Goal: Communication & Community: Answer question/provide support

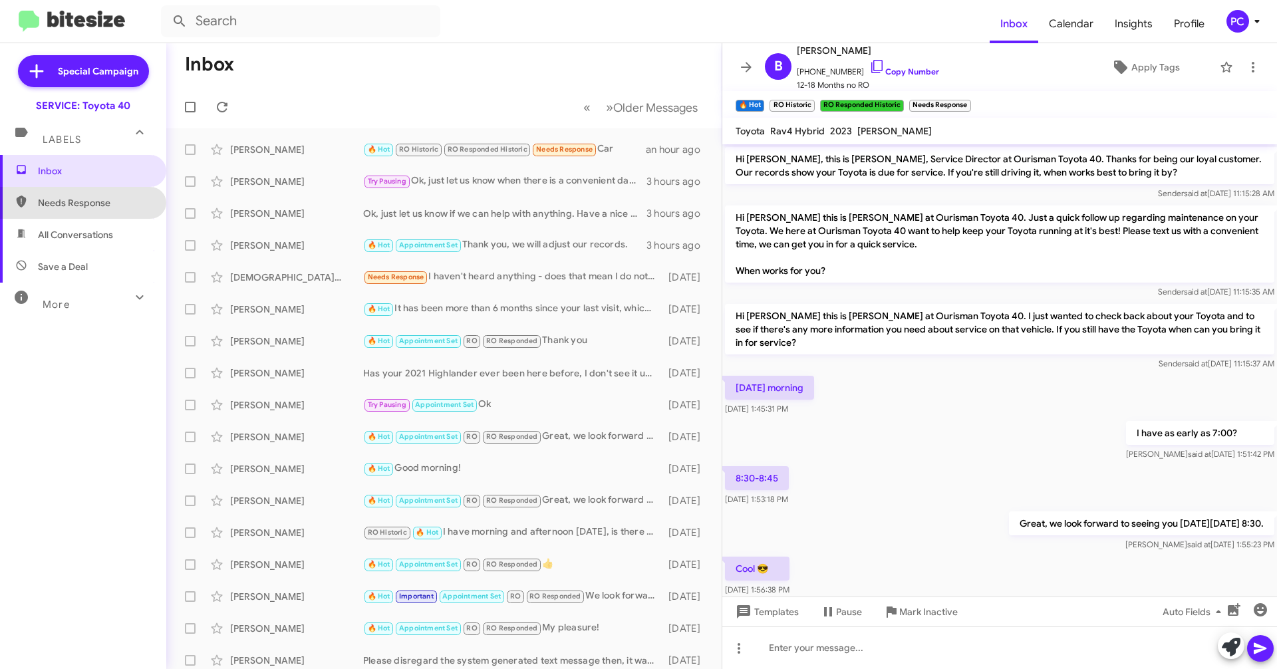
click at [104, 200] on span "Needs Response" at bounding box center [94, 202] width 113 height 13
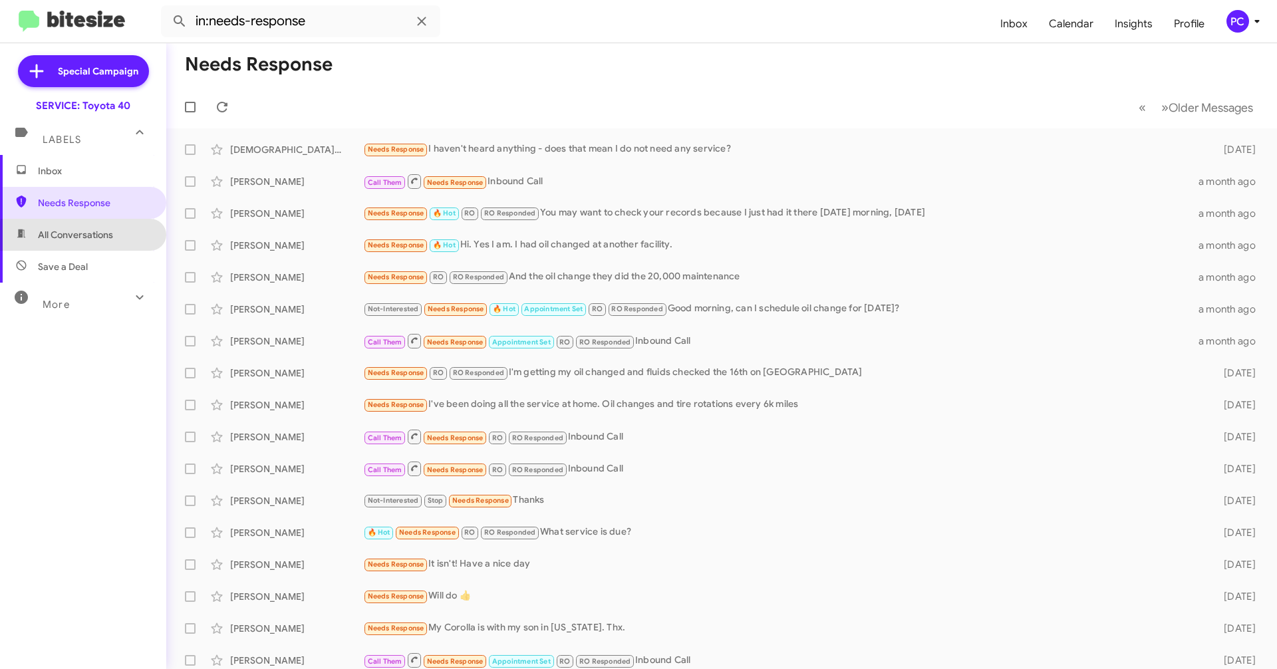
click at [96, 237] on span "All Conversations" at bounding box center [75, 234] width 75 height 13
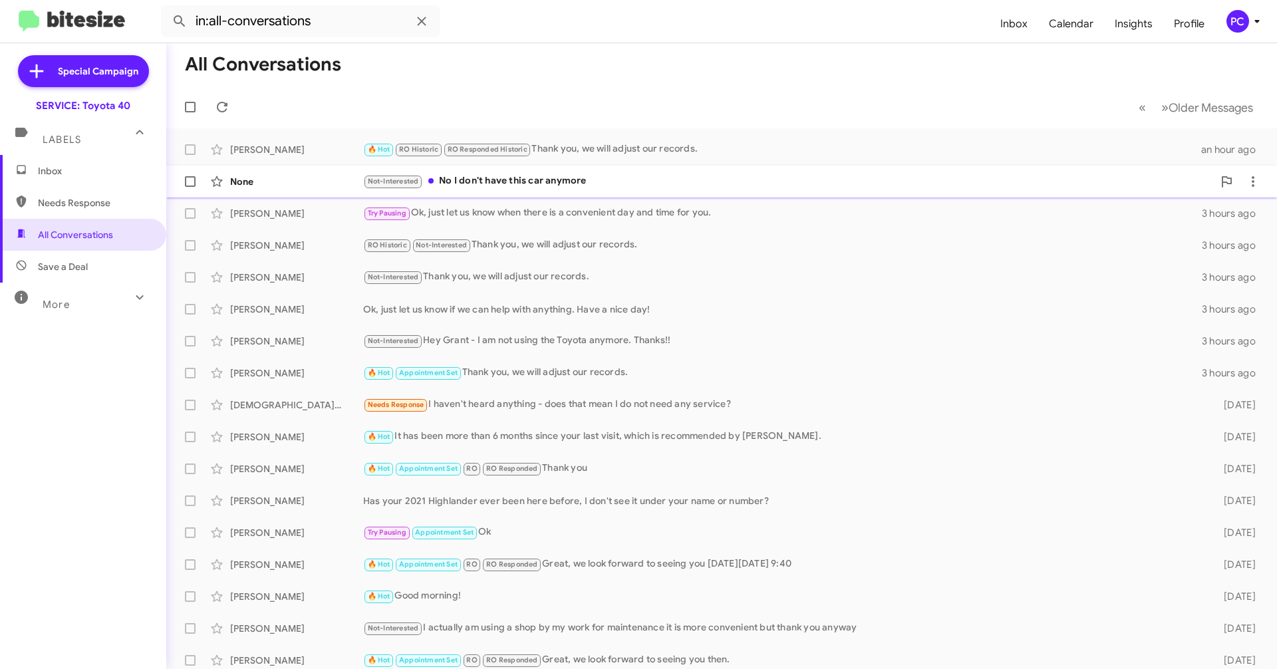
click at [290, 186] on div "None" at bounding box center [296, 181] width 133 height 13
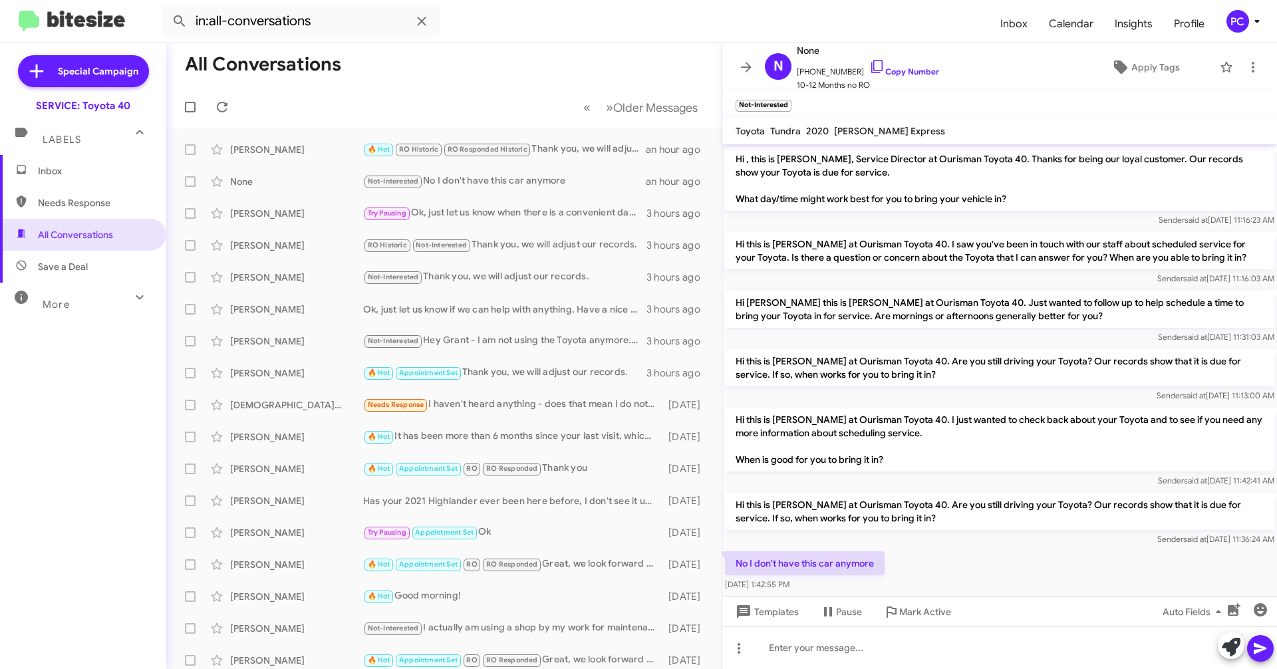
click at [76, 264] on span "Save a Deal" at bounding box center [63, 266] width 50 height 13
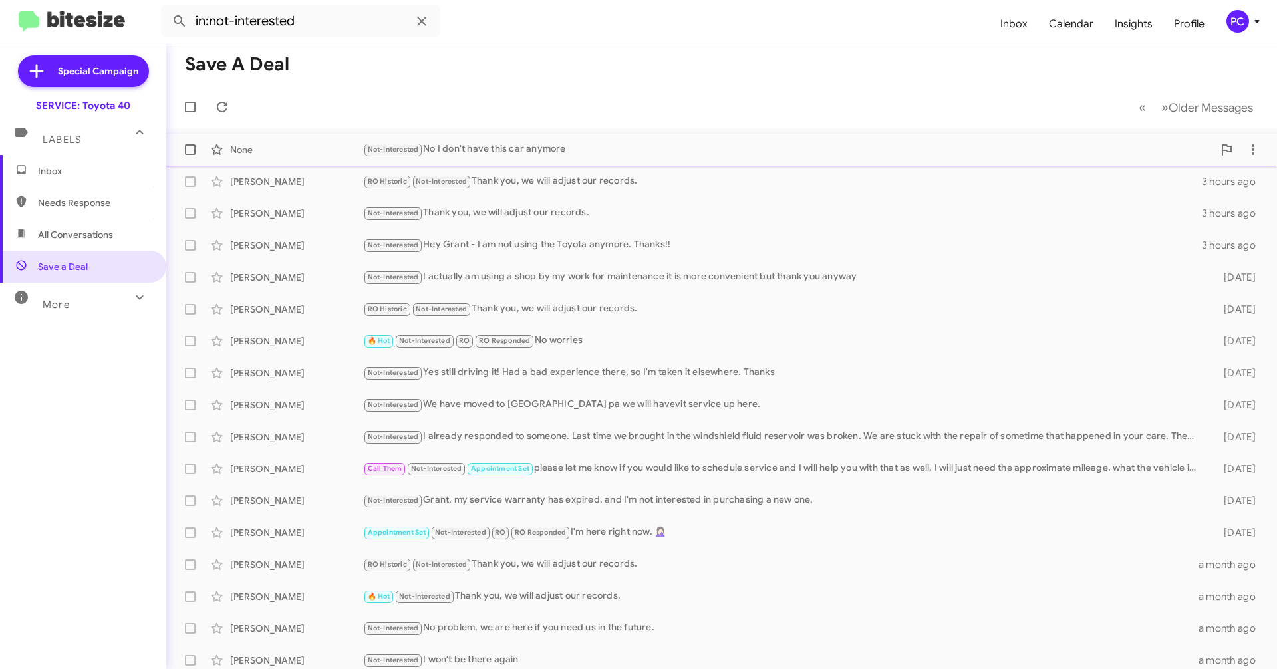
click at [278, 141] on div "None Not-Interested No I don't have this car anymore an hour ago" at bounding box center [721, 149] width 1089 height 27
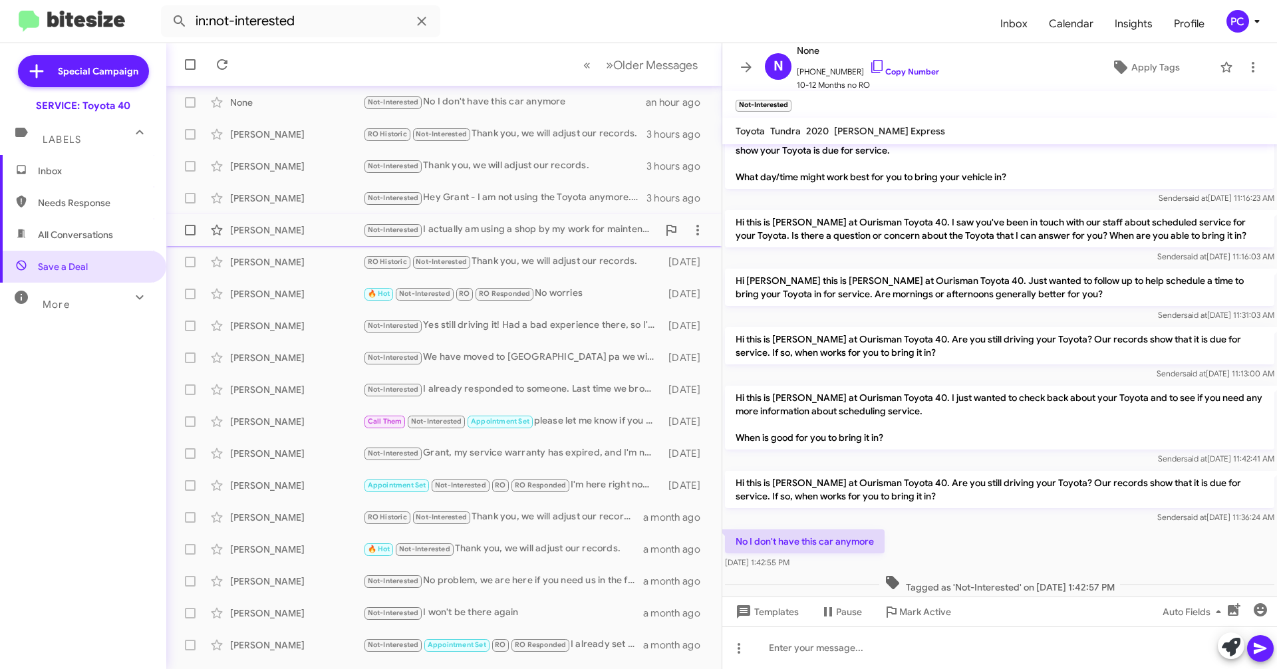
scroll to position [103, 0]
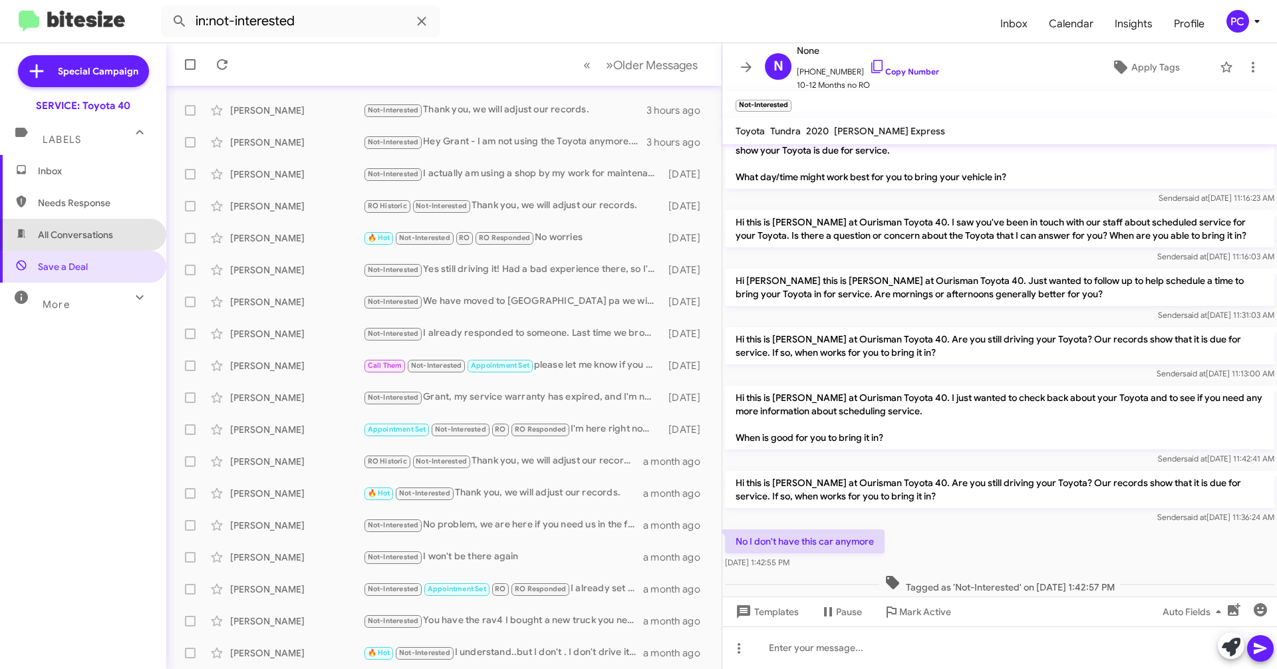
click at [86, 235] on span "All Conversations" at bounding box center [75, 234] width 75 height 13
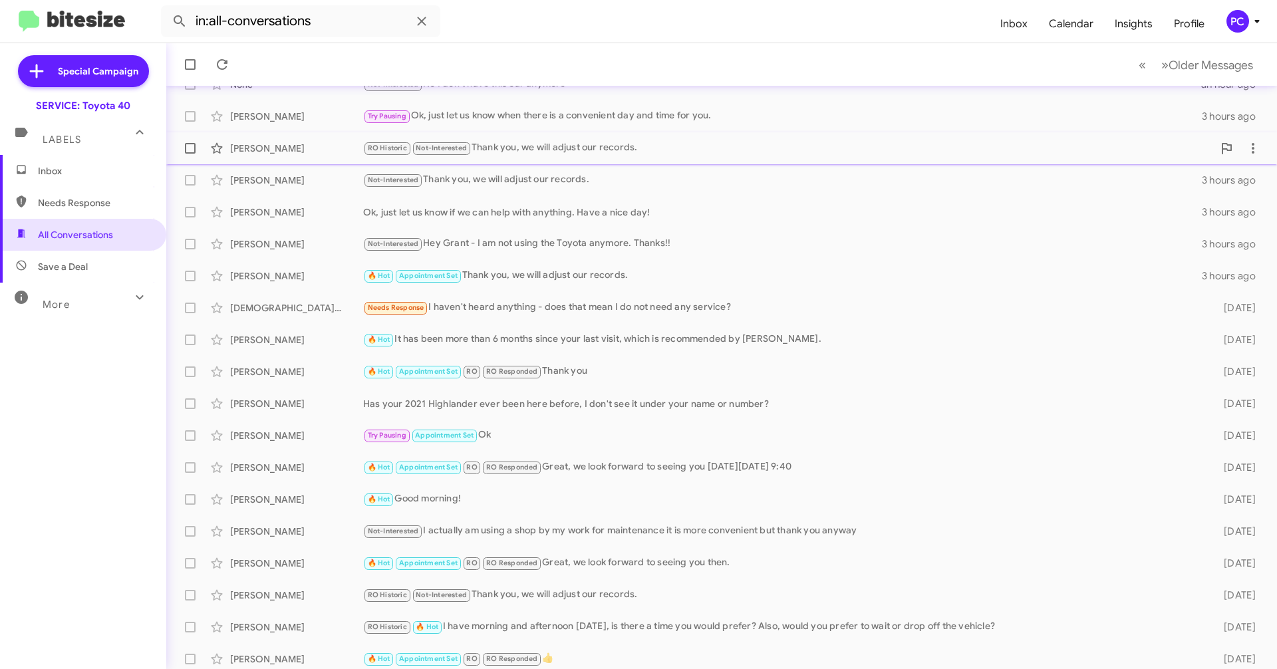
scroll to position [103, 0]
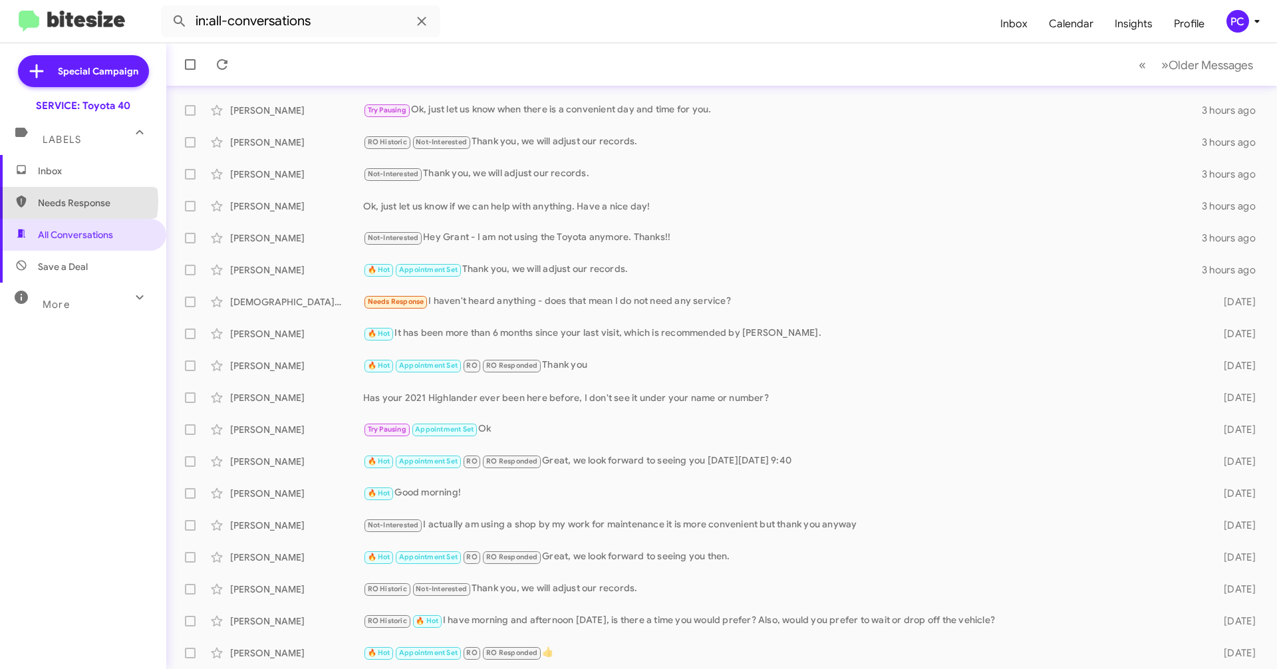
click at [72, 202] on span "Needs Response" at bounding box center [94, 202] width 113 height 13
type input "in:needs-response"
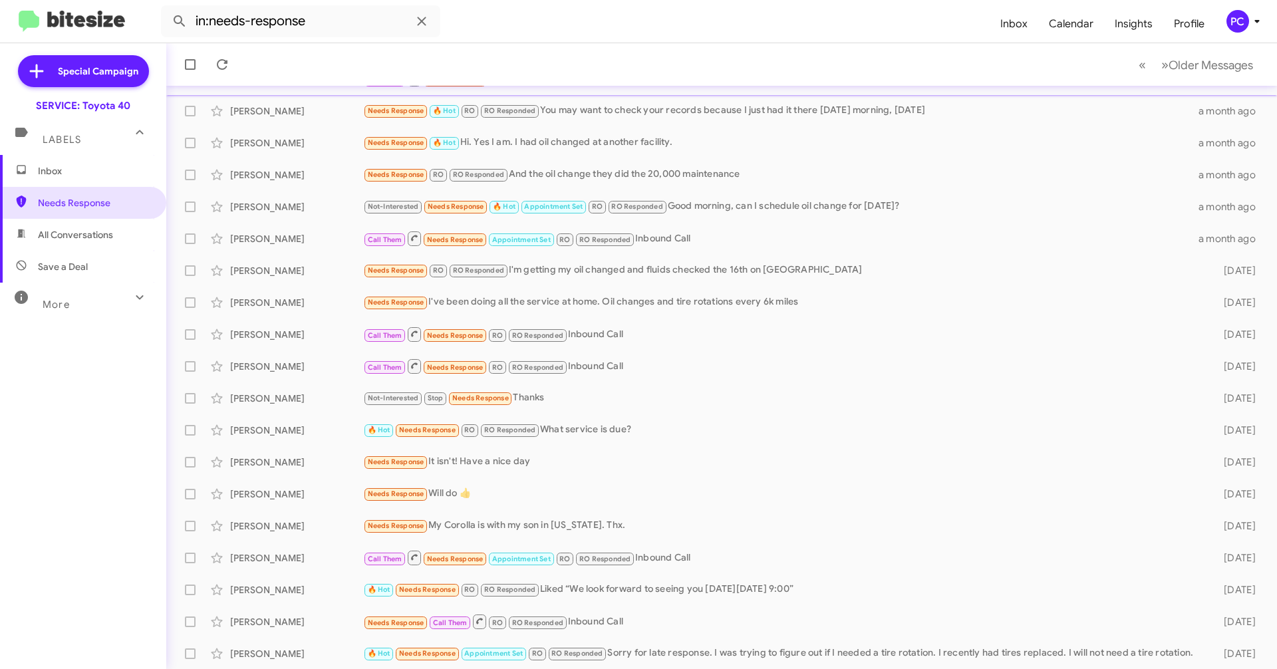
scroll to position [103, 0]
click at [69, 178] on span "Inbox" at bounding box center [83, 171] width 166 height 32
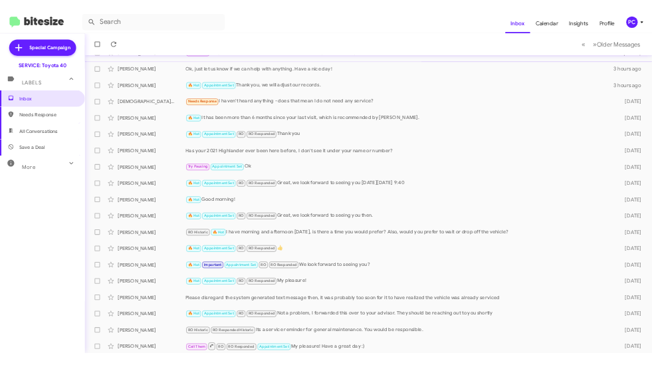
scroll to position [103, 0]
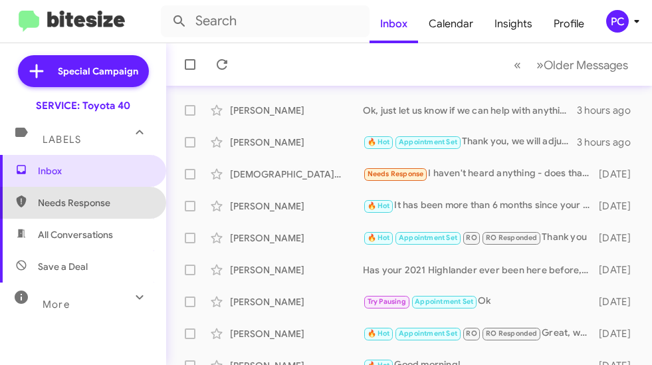
click at [102, 204] on span "Needs Response" at bounding box center [94, 202] width 113 height 13
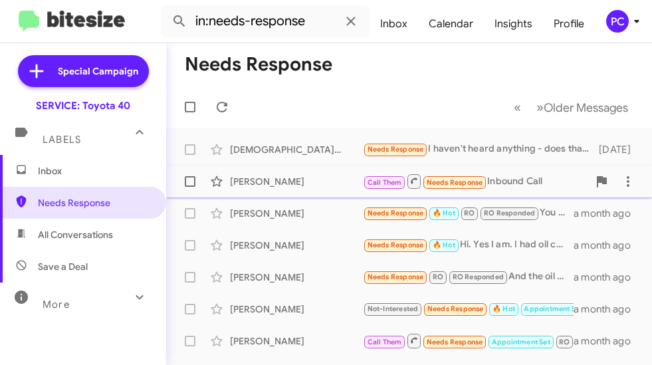
click at [304, 181] on div "[PERSON_NAME]" at bounding box center [296, 181] width 133 height 13
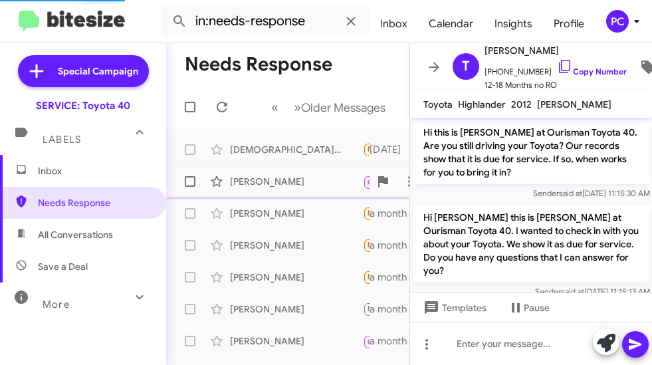
scroll to position [1866, 0]
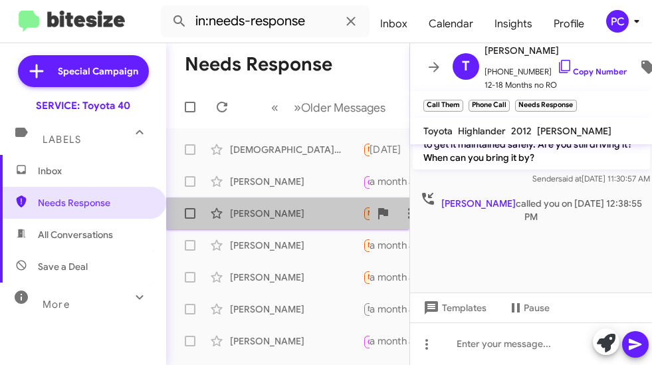
click at [301, 211] on div "[PERSON_NAME]" at bounding box center [296, 213] width 133 height 13
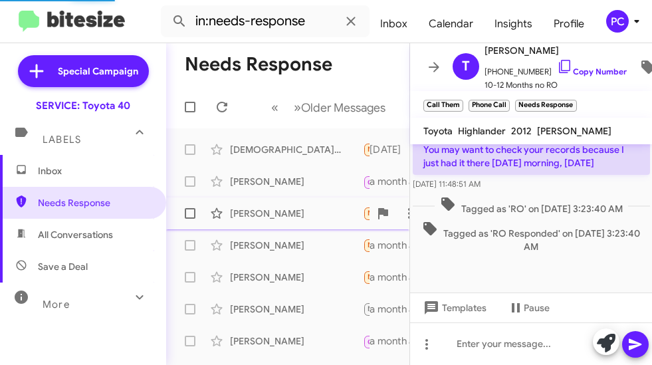
scroll to position [803, 0]
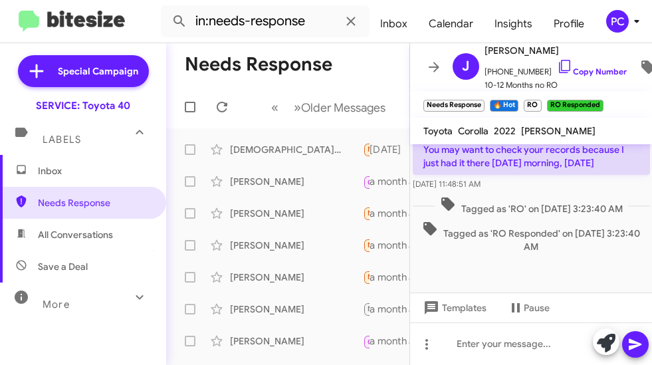
click at [76, 241] on span "All Conversations" at bounding box center [75, 234] width 75 height 13
type input "in:all-conversations"
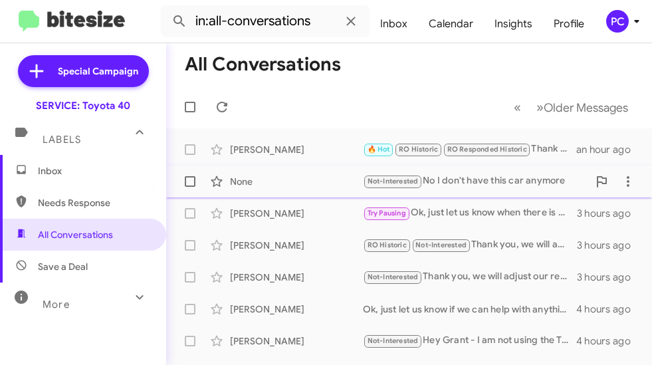
click at [241, 180] on div "None" at bounding box center [296, 181] width 133 height 13
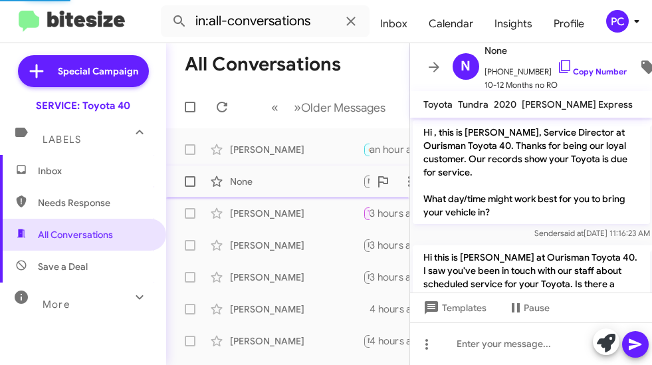
scroll to position [552, 0]
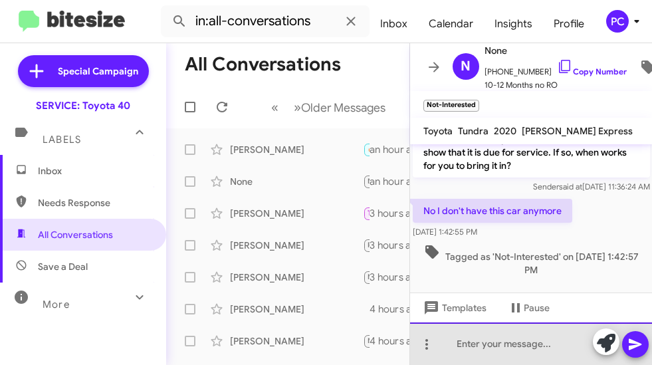
click at [448, 345] on div at bounding box center [531, 344] width 243 height 43
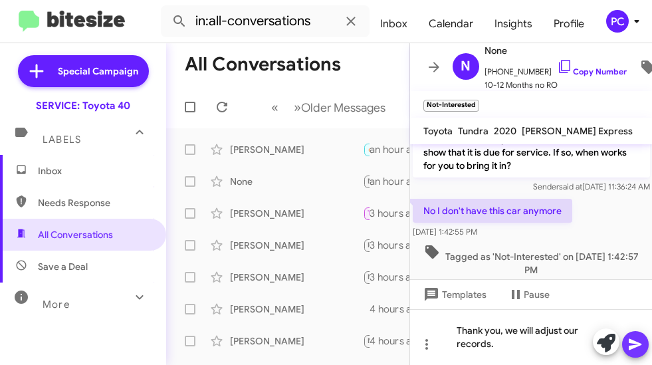
click at [638, 345] on icon at bounding box center [635, 344] width 13 height 11
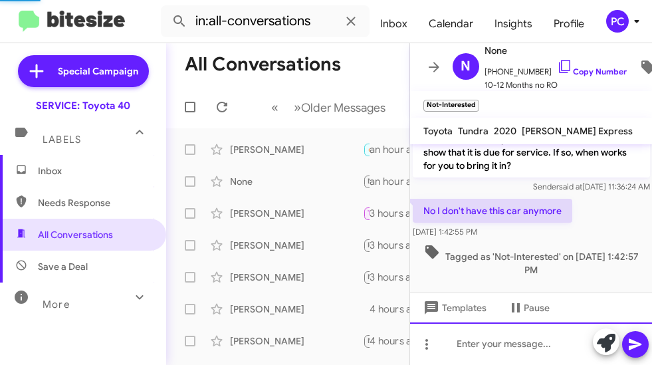
scroll to position [0, 0]
